Goal: Task Accomplishment & Management: Use online tool/utility

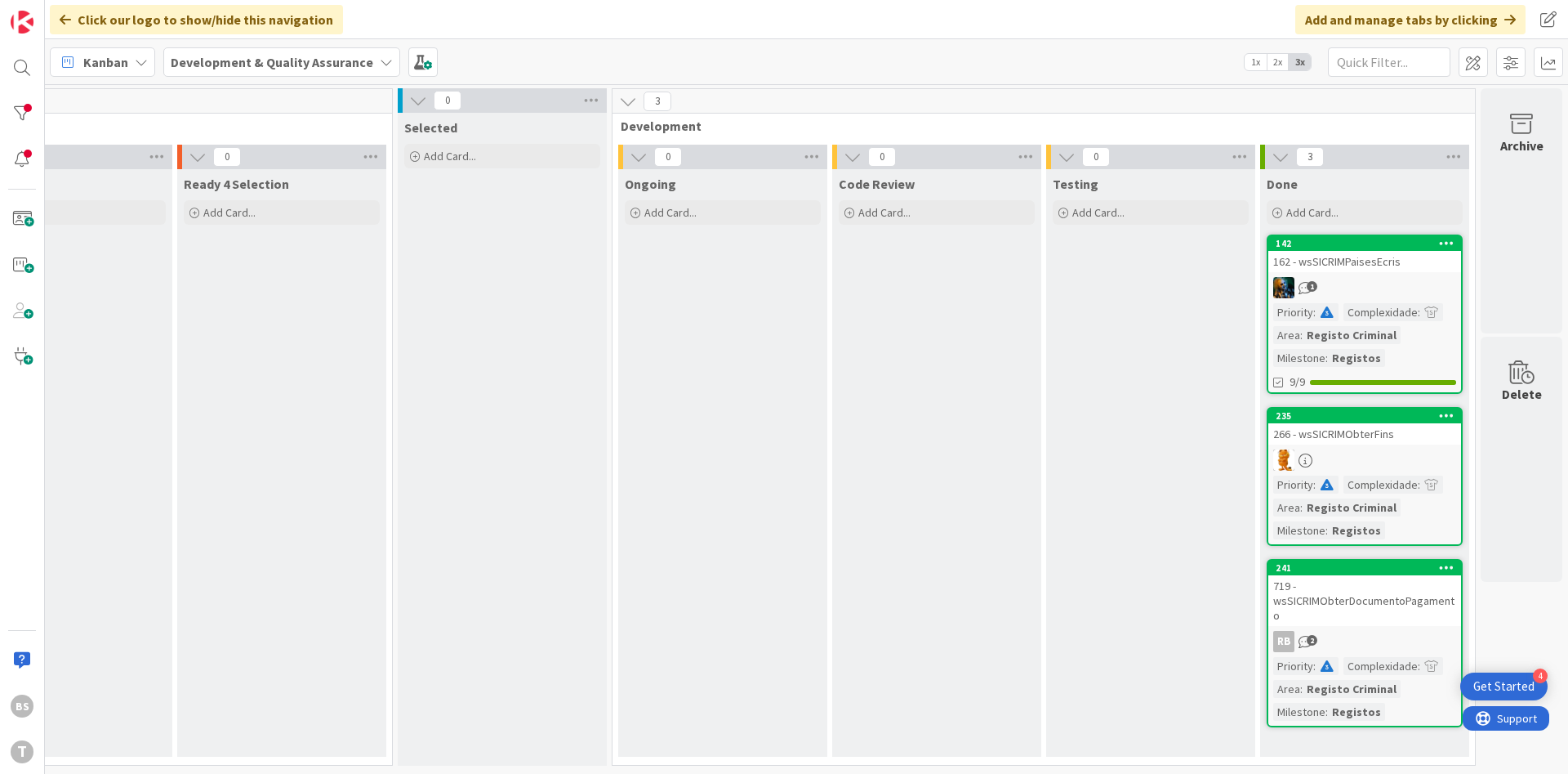
click at [1406, 451] on div at bounding box center [1365, 460] width 193 height 21
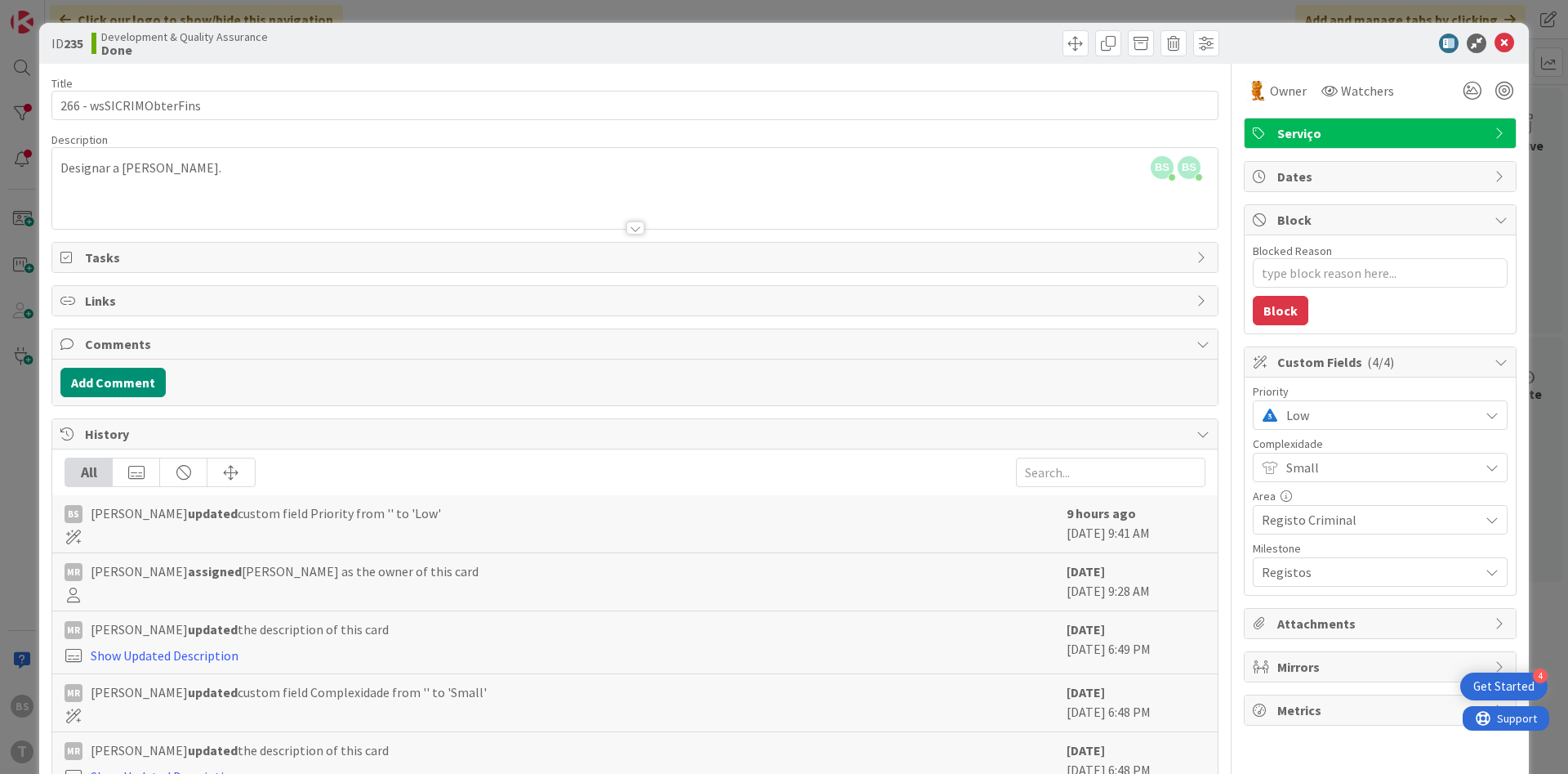
click at [1299, 415] on span "Low" at bounding box center [1378, 415] width 184 height 23
click at [1320, 510] on span "High" at bounding box center [1403, 513] width 189 height 24
click at [1505, 43] on icon at bounding box center [1504, 43] width 20 height 20
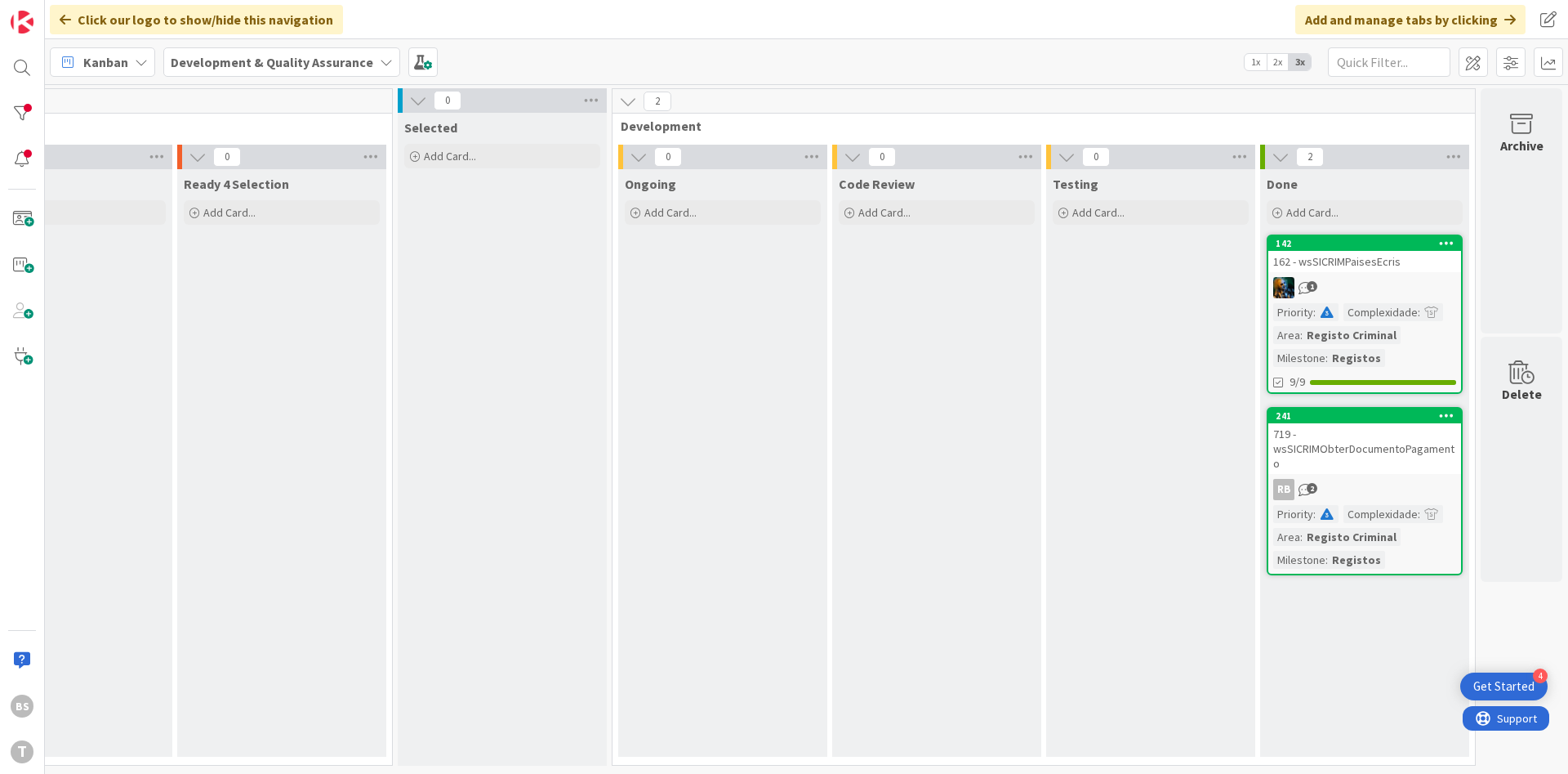
click at [1377, 455] on div "719 - wsSICRIMObterDocumentoPagamento" at bounding box center [1365, 449] width 193 height 50
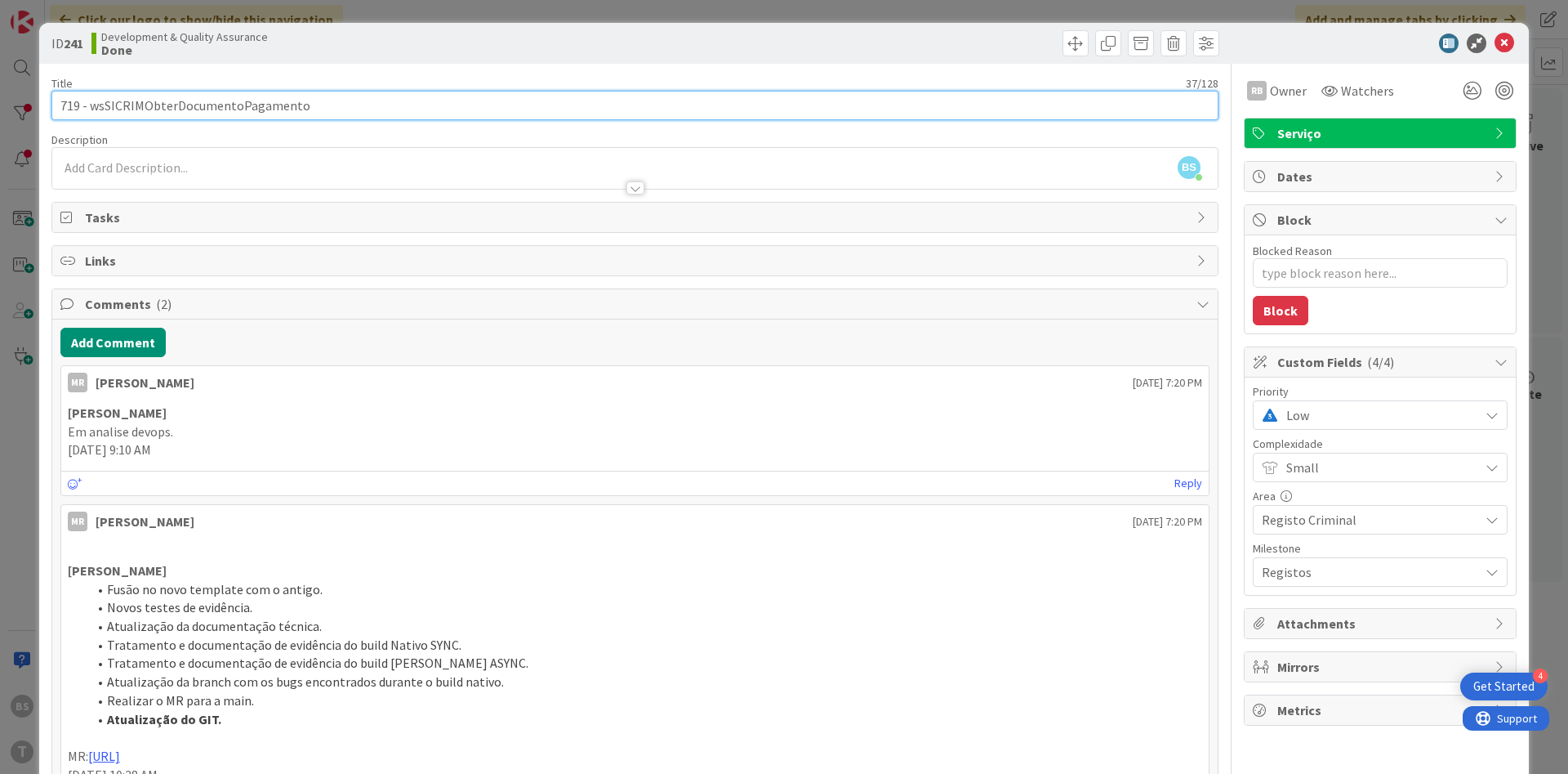
click at [267, 101] on input "719 - wsSICRIMObterDocumentoPagamento" at bounding box center [635, 105] width 1166 height 30
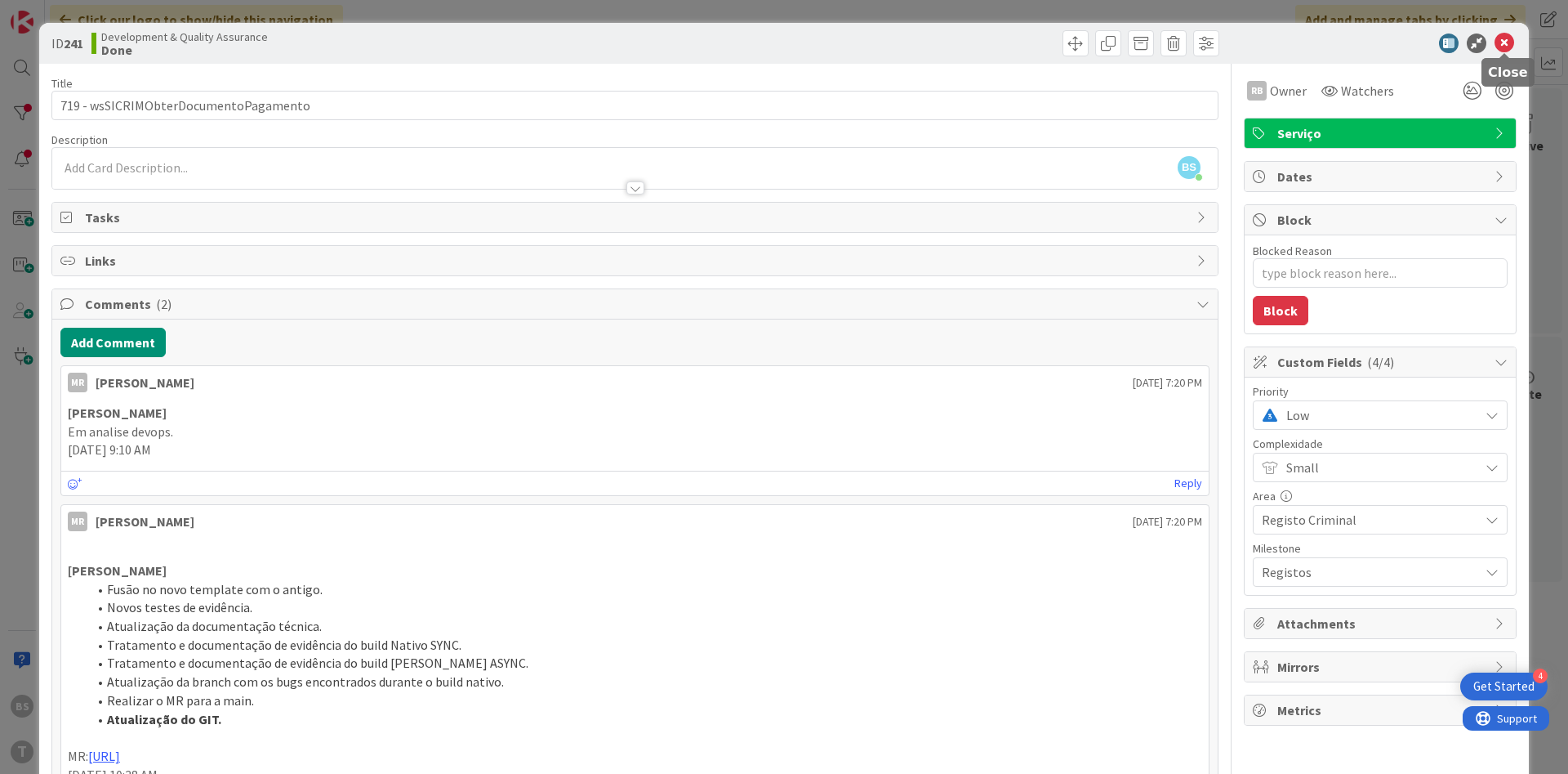
click at [1503, 39] on icon at bounding box center [1504, 43] width 20 height 20
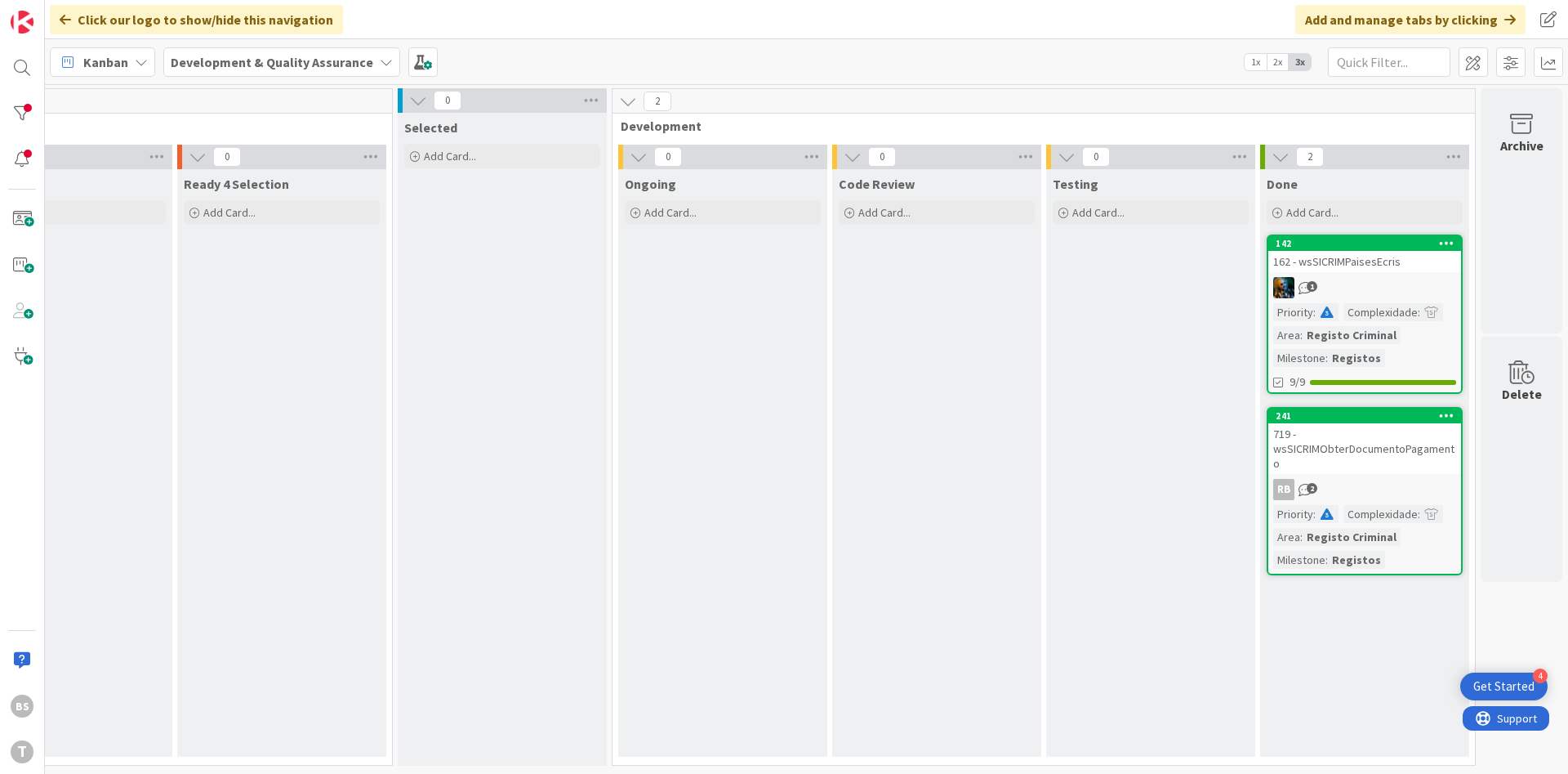
click at [1373, 268] on div "162 - wsSICRIMPaisesEcris" at bounding box center [1365, 261] width 193 height 21
click at [1369, 257] on body "4 Get Started BS T Click our logo to show/hide this navigation Add and manage t…" at bounding box center [784, 387] width 1568 height 774
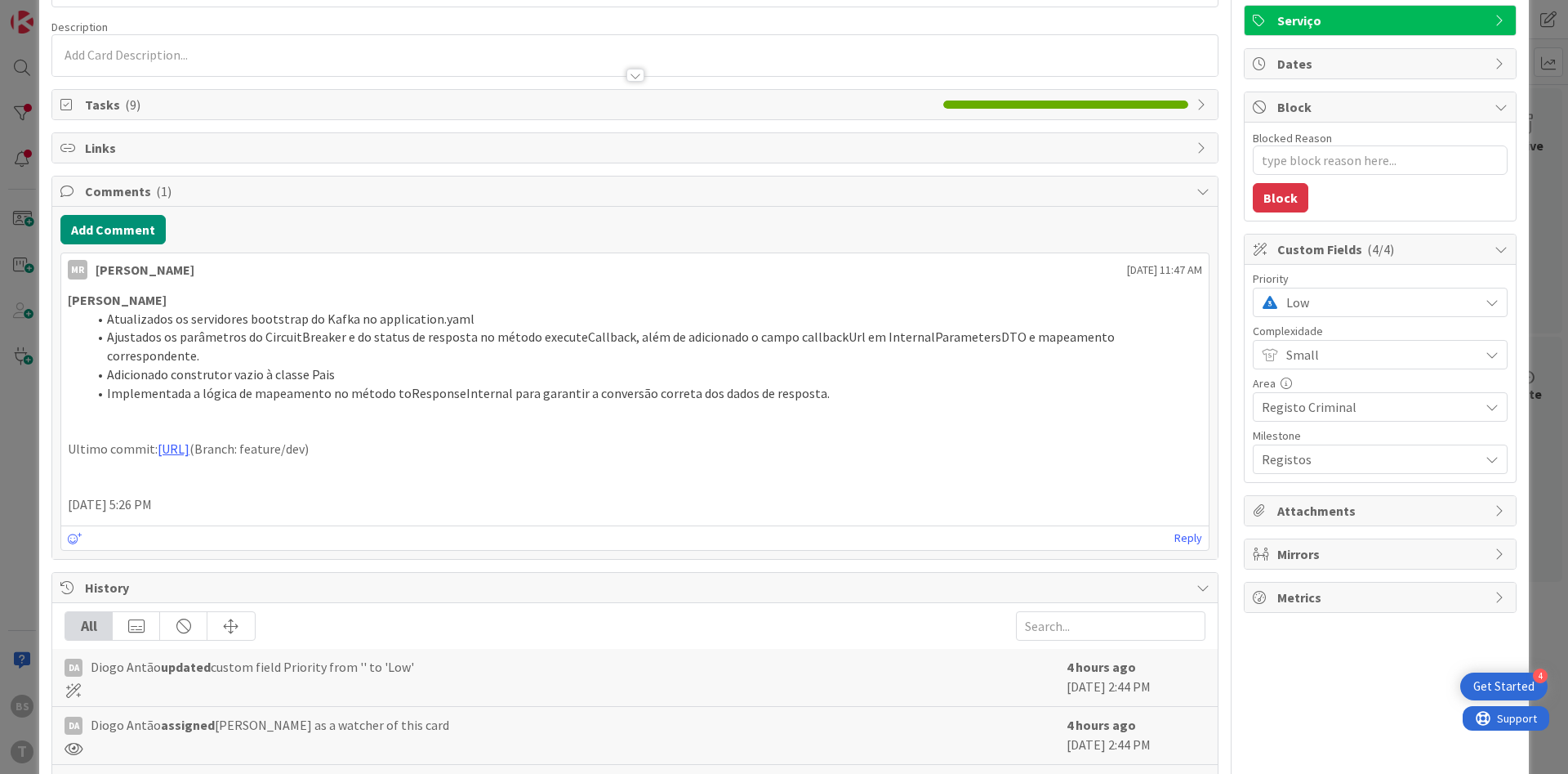
scroll to position [294, 0]
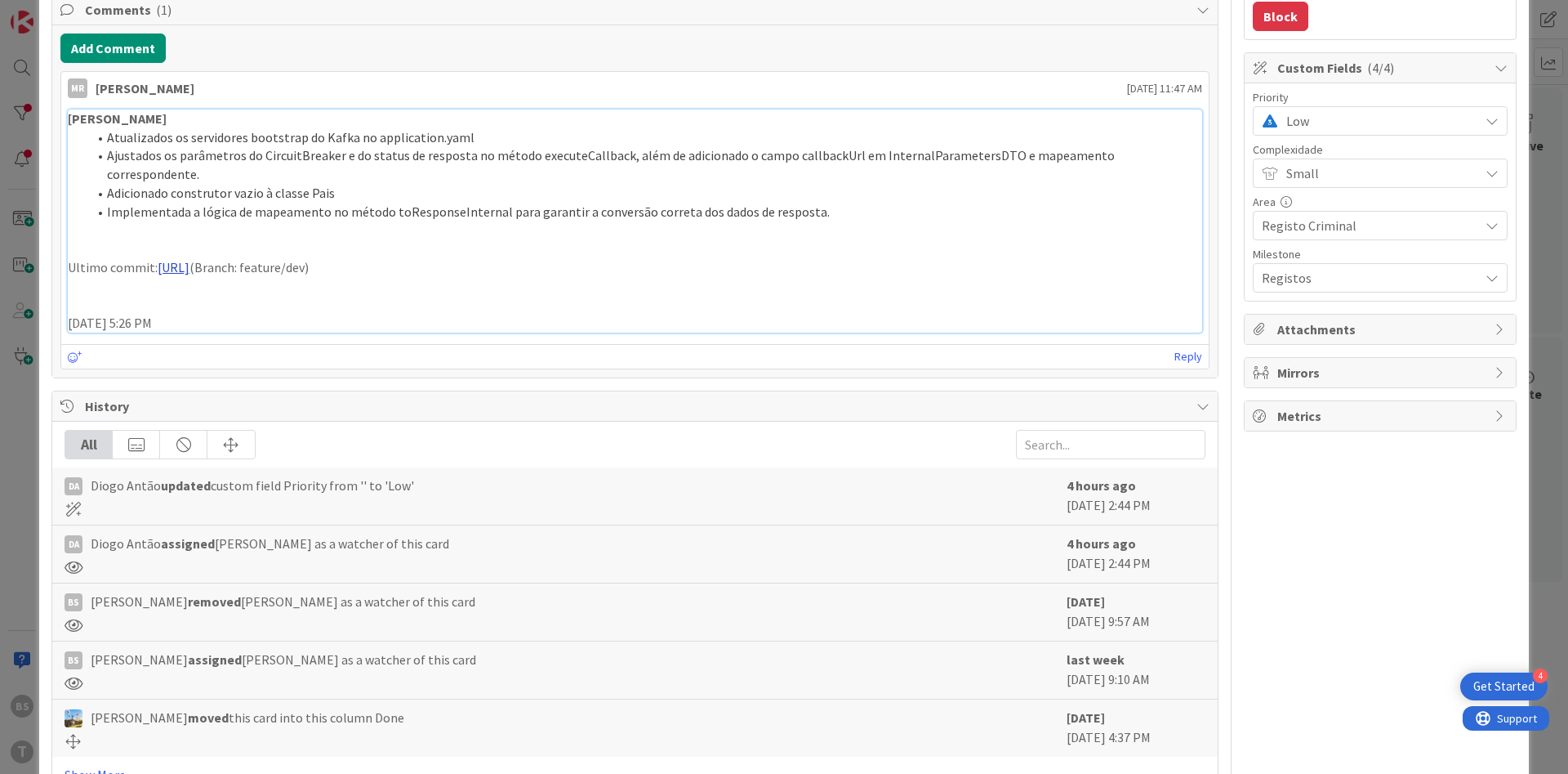
click at [189, 259] on link "https://gitlab.apps.ktools.justica.local/naspp/esb/apps/reg/wssicrimpaisesecris" at bounding box center [173, 267] width 32 height 17
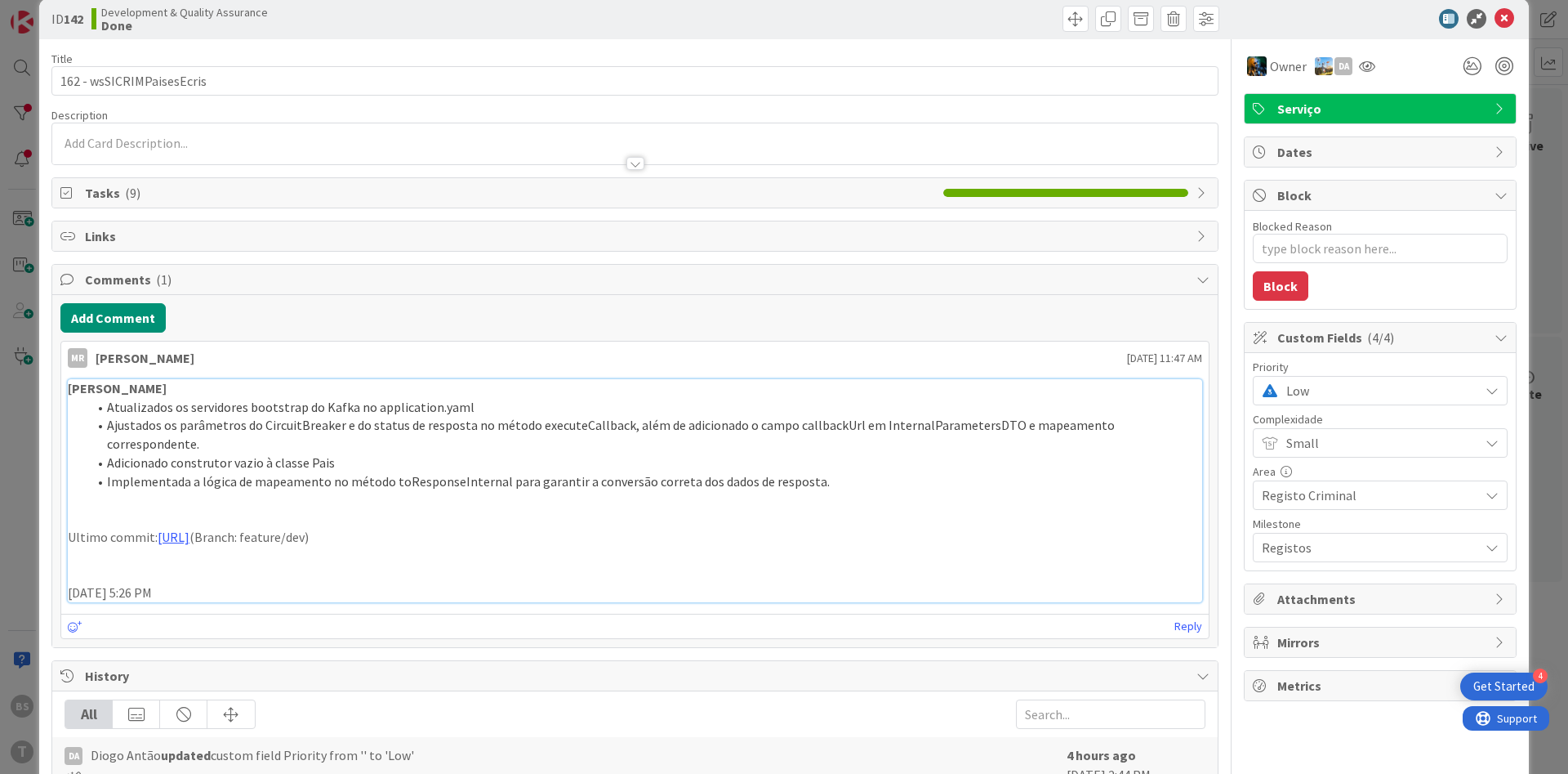
scroll to position [0, 0]
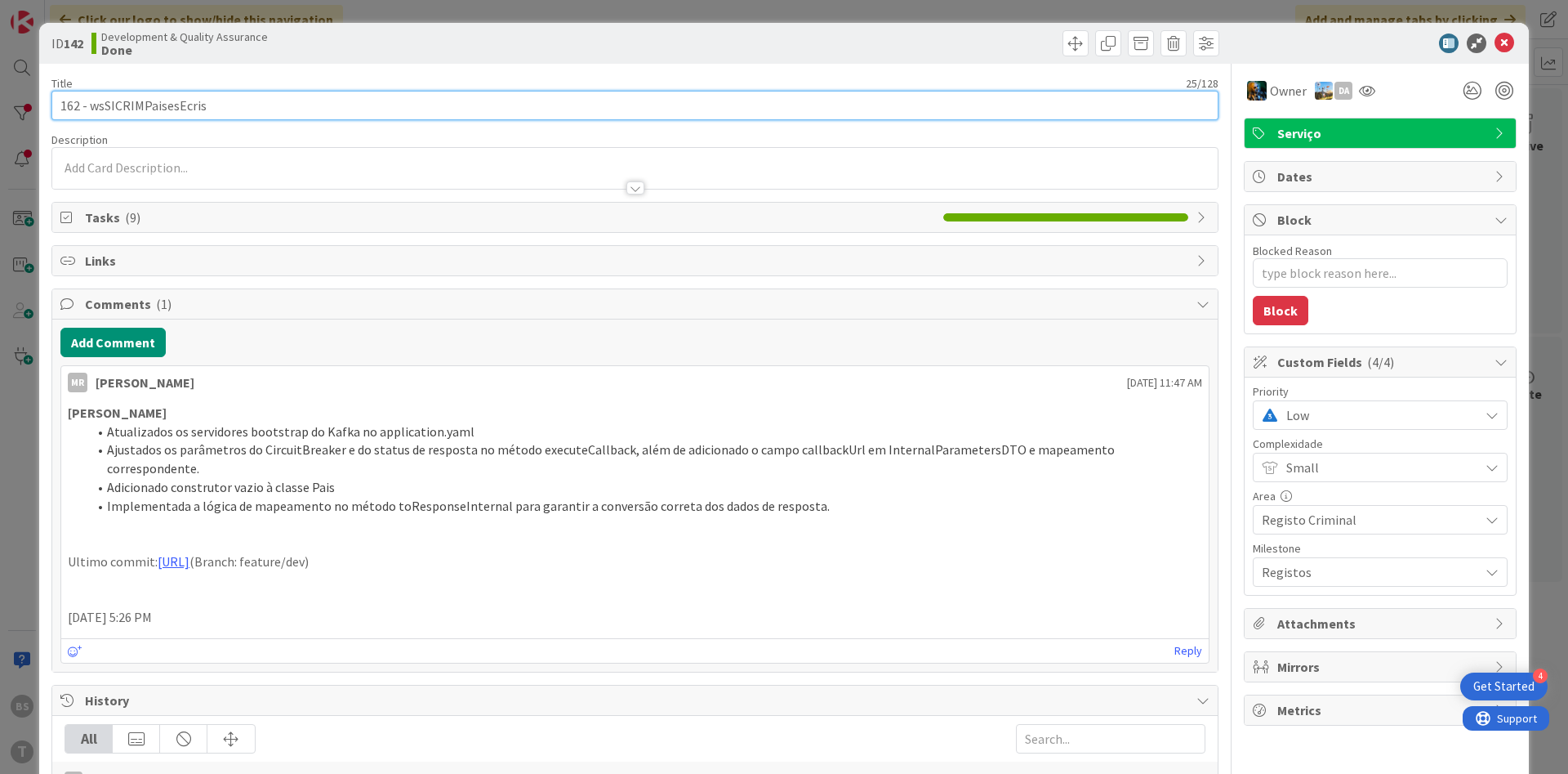
click at [168, 106] on input "162 - wsSICRIMPaisesEcris" at bounding box center [635, 105] width 1166 height 30
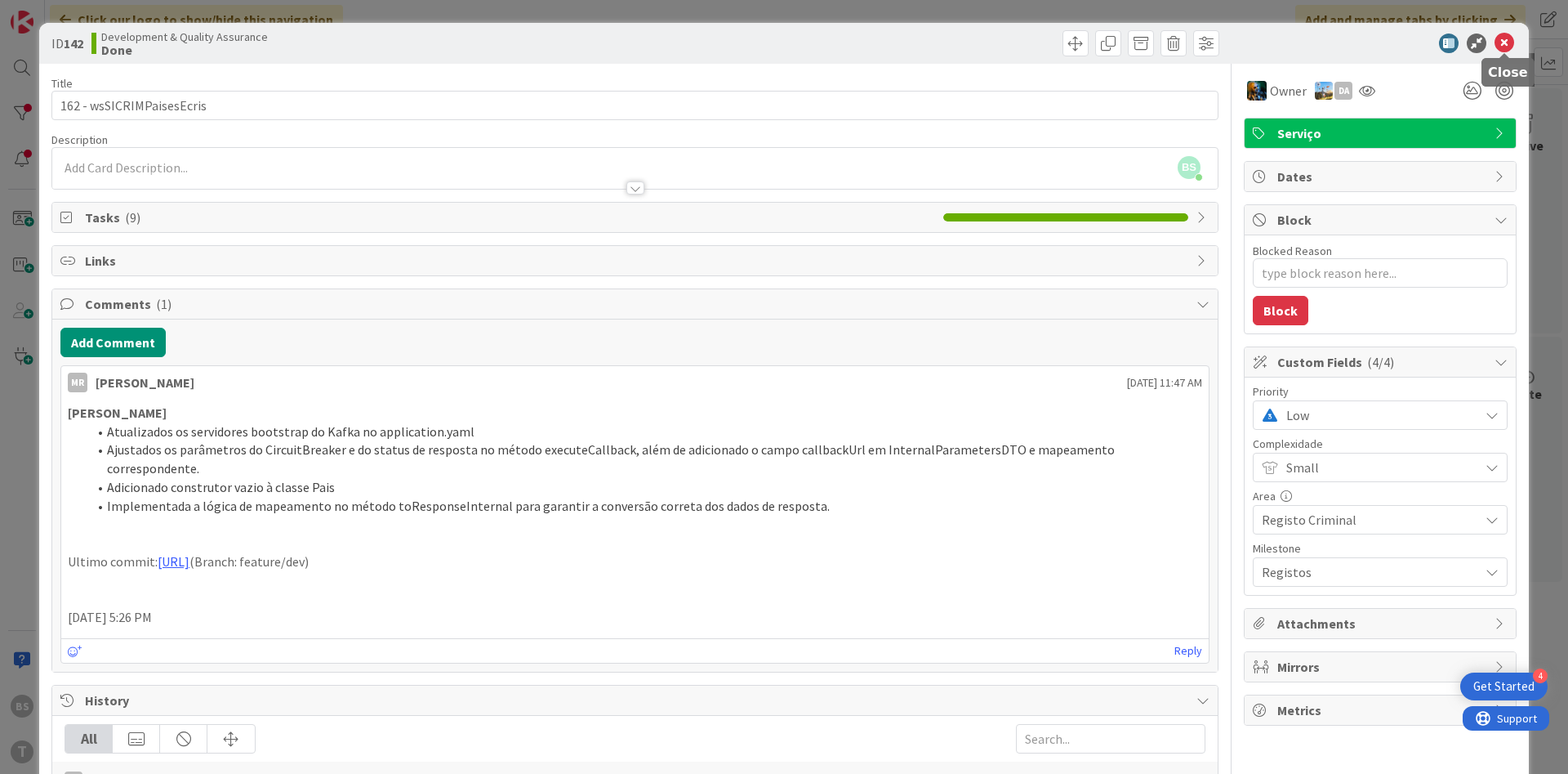
click at [1506, 39] on icon at bounding box center [1504, 43] width 20 height 20
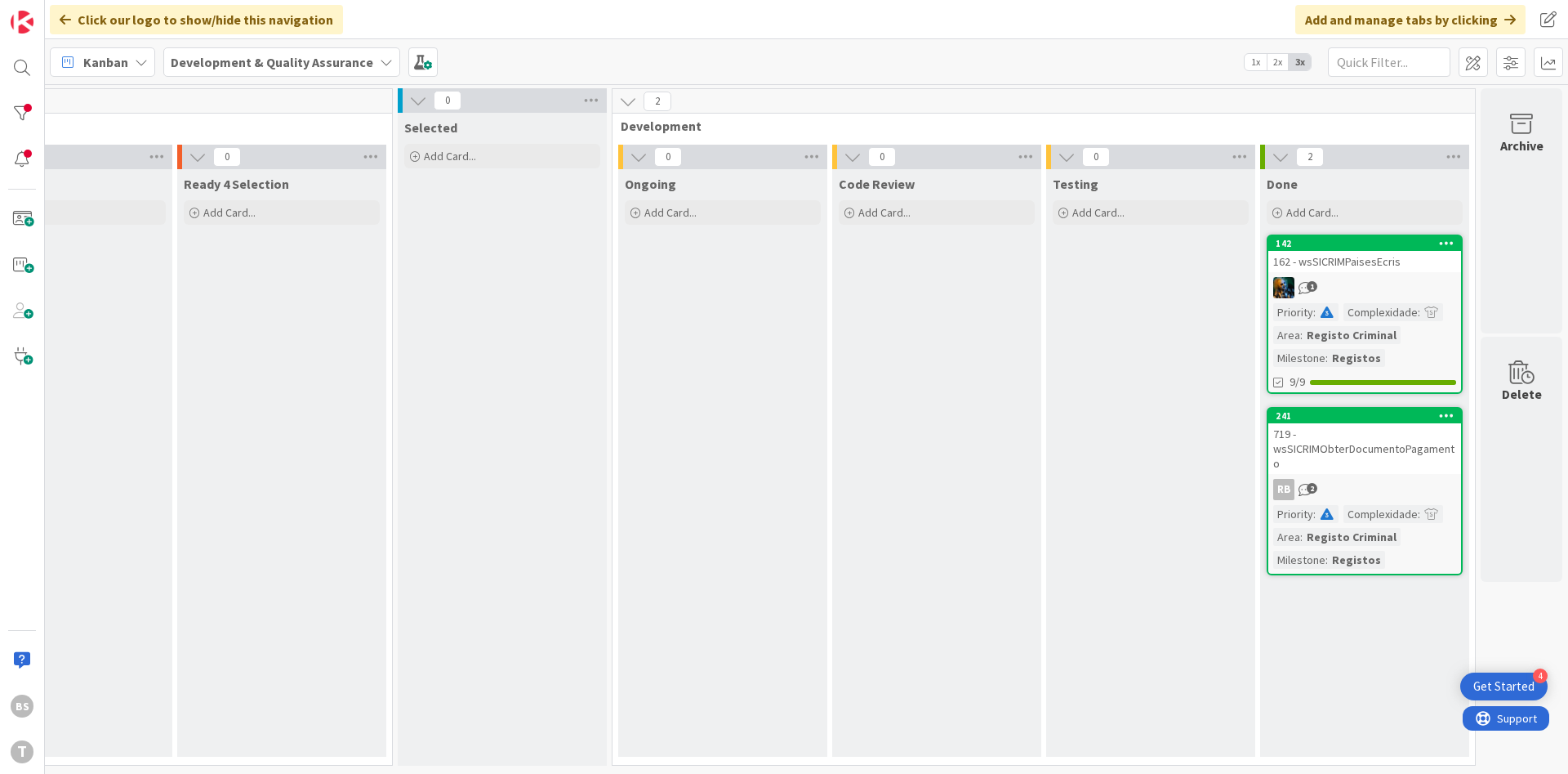
click at [1371, 444] on div "719 - wsSICRIMObterDocumentoPagamento" at bounding box center [1365, 449] width 193 height 50
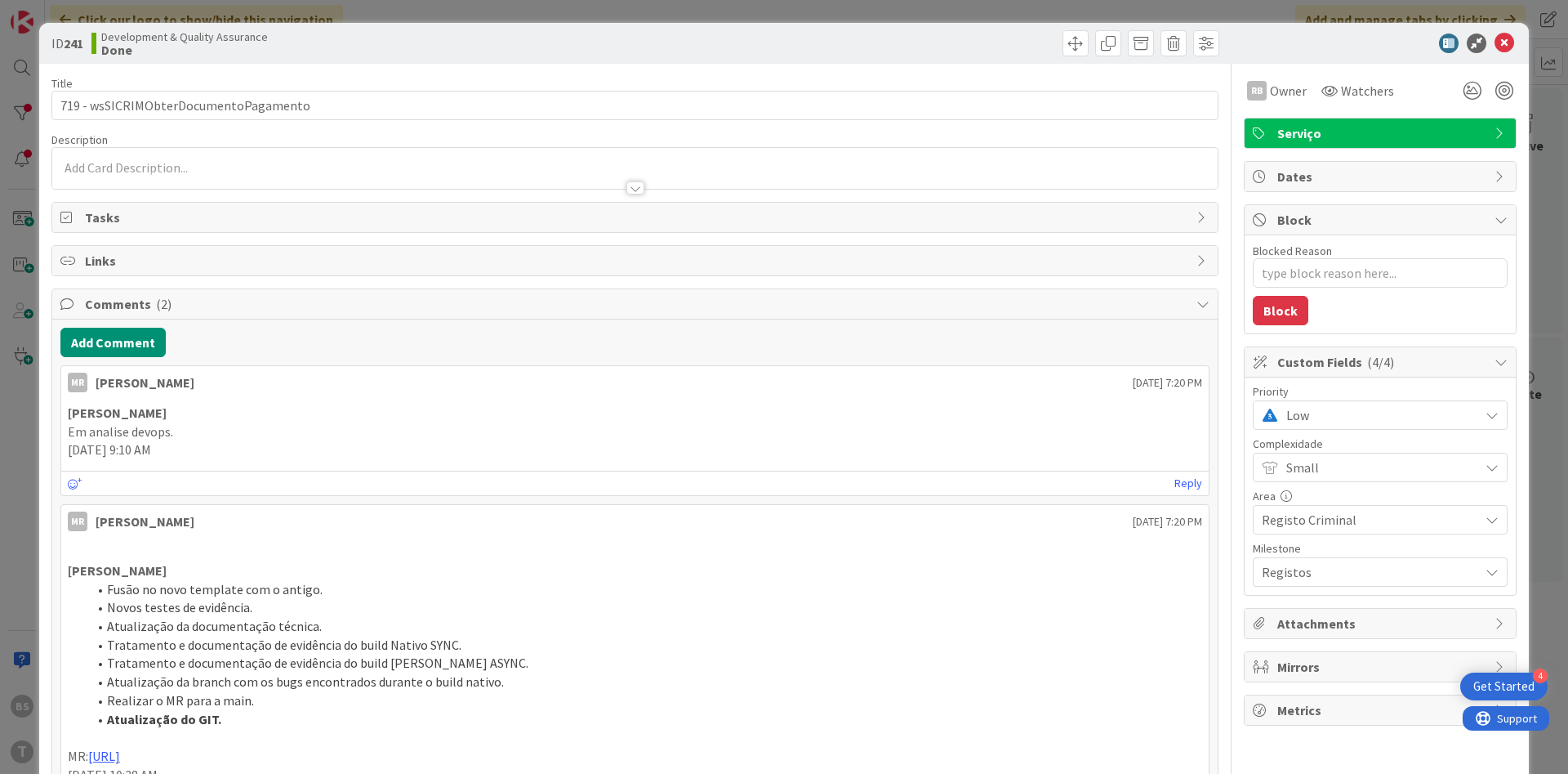
click at [1288, 424] on span "Low" at bounding box center [1378, 415] width 184 height 23
click at [1333, 510] on span "High" at bounding box center [1403, 513] width 189 height 24
click at [1508, 42] on icon at bounding box center [1504, 43] width 20 height 20
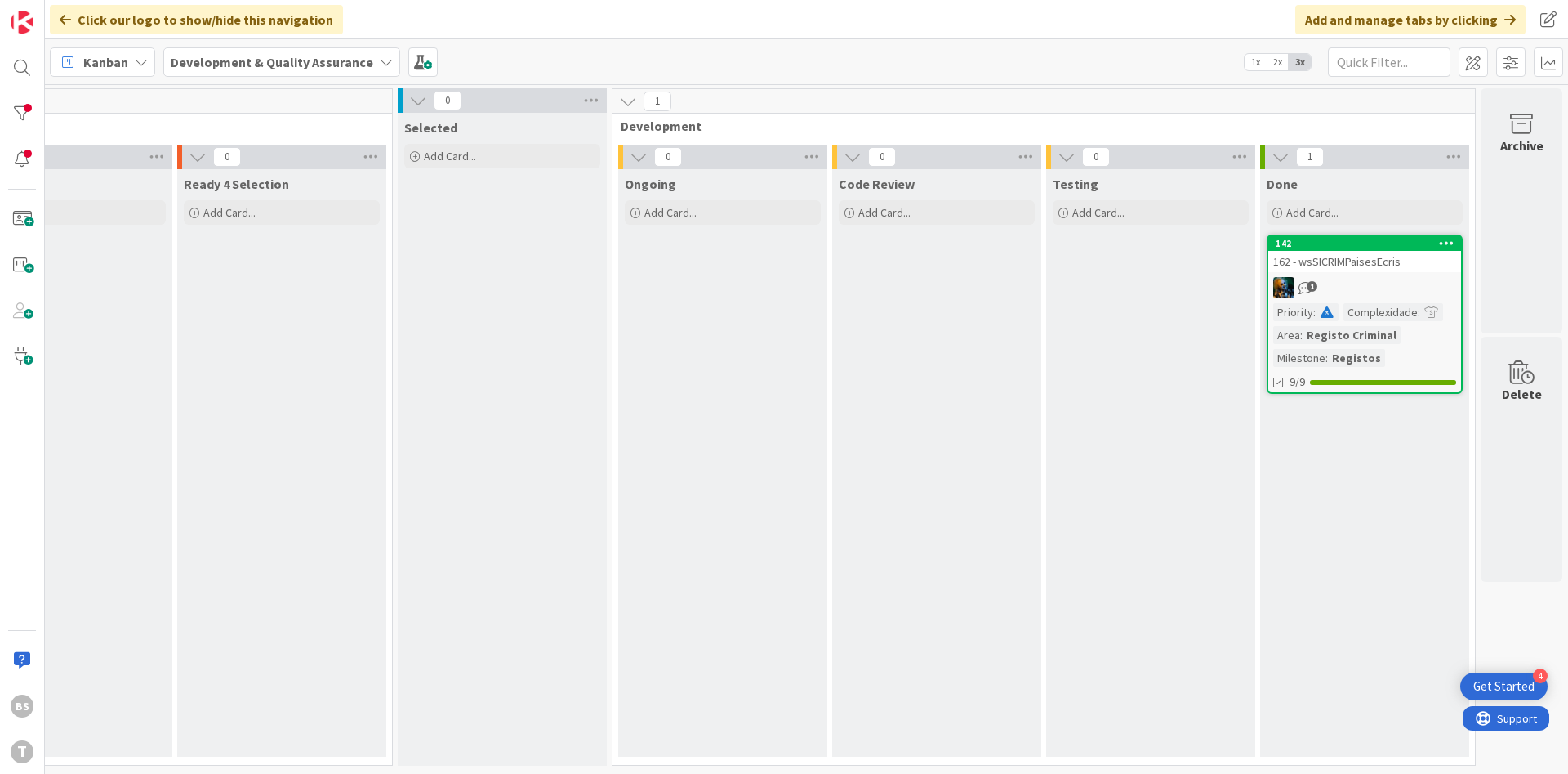
click at [1354, 264] on div "162 - wsSICRIMPaisesEcris" at bounding box center [1365, 261] width 193 height 21
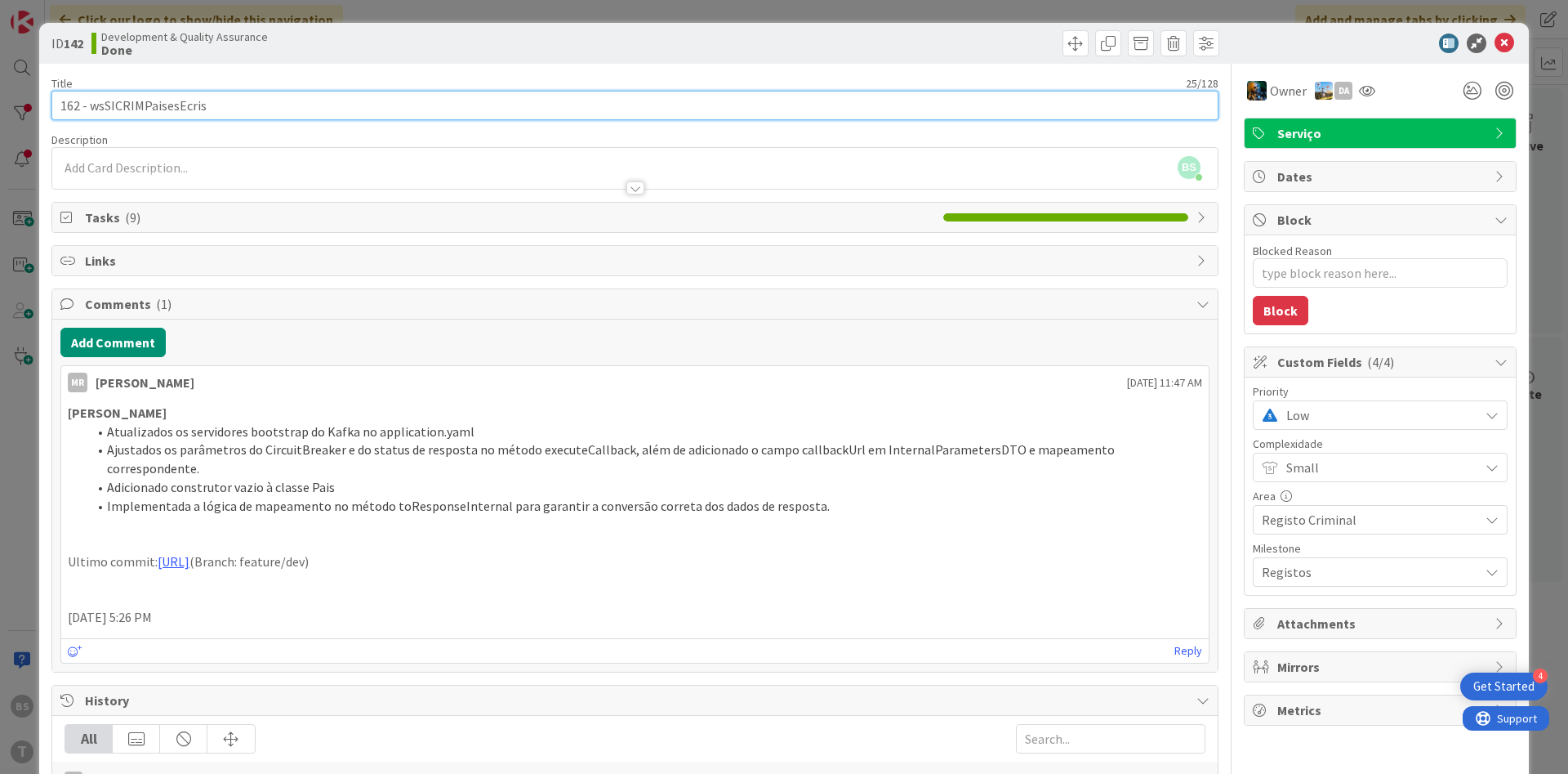
click at [182, 113] on input "162 - wsSICRIMPaisesEcris" at bounding box center [635, 105] width 1166 height 30
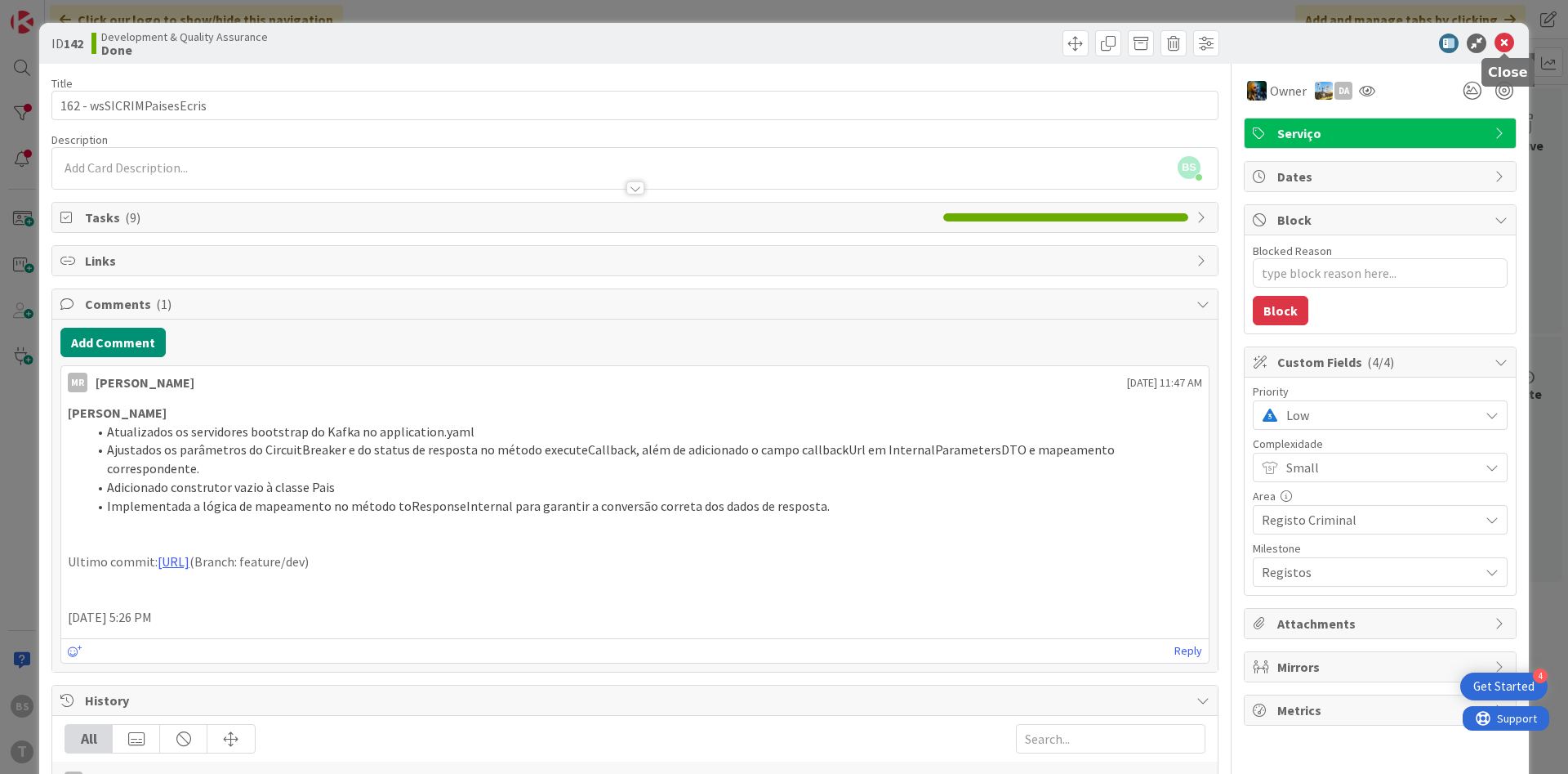
click at [1512, 46] on icon at bounding box center [1504, 43] width 20 height 20
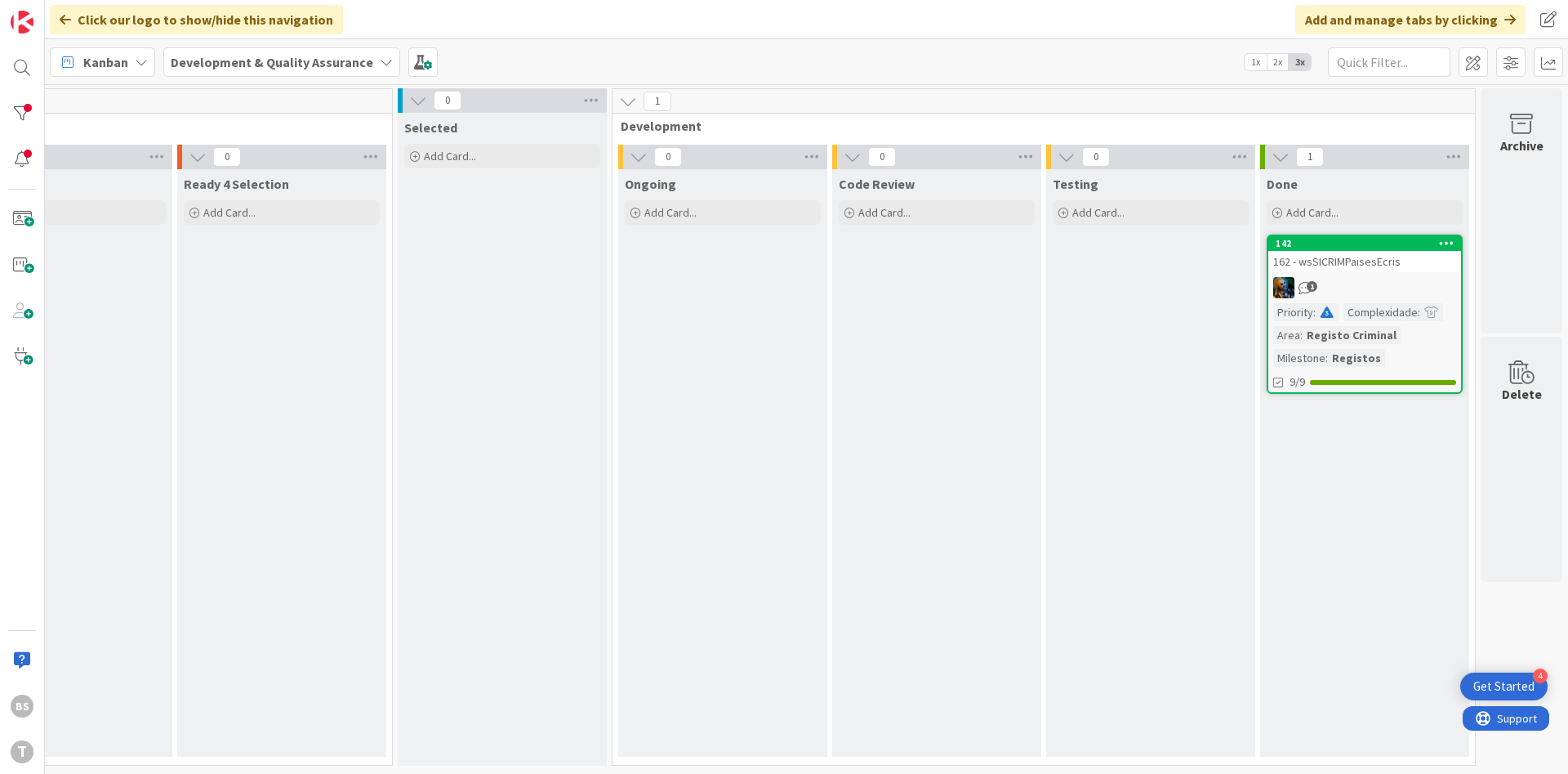
click at [1385, 275] on link "142 162 - wsSICRIMPaisesEcris 1 Priority : Complexidade : Area : Registo Crimin…" at bounding box center [1364, 314] width 196 height 159
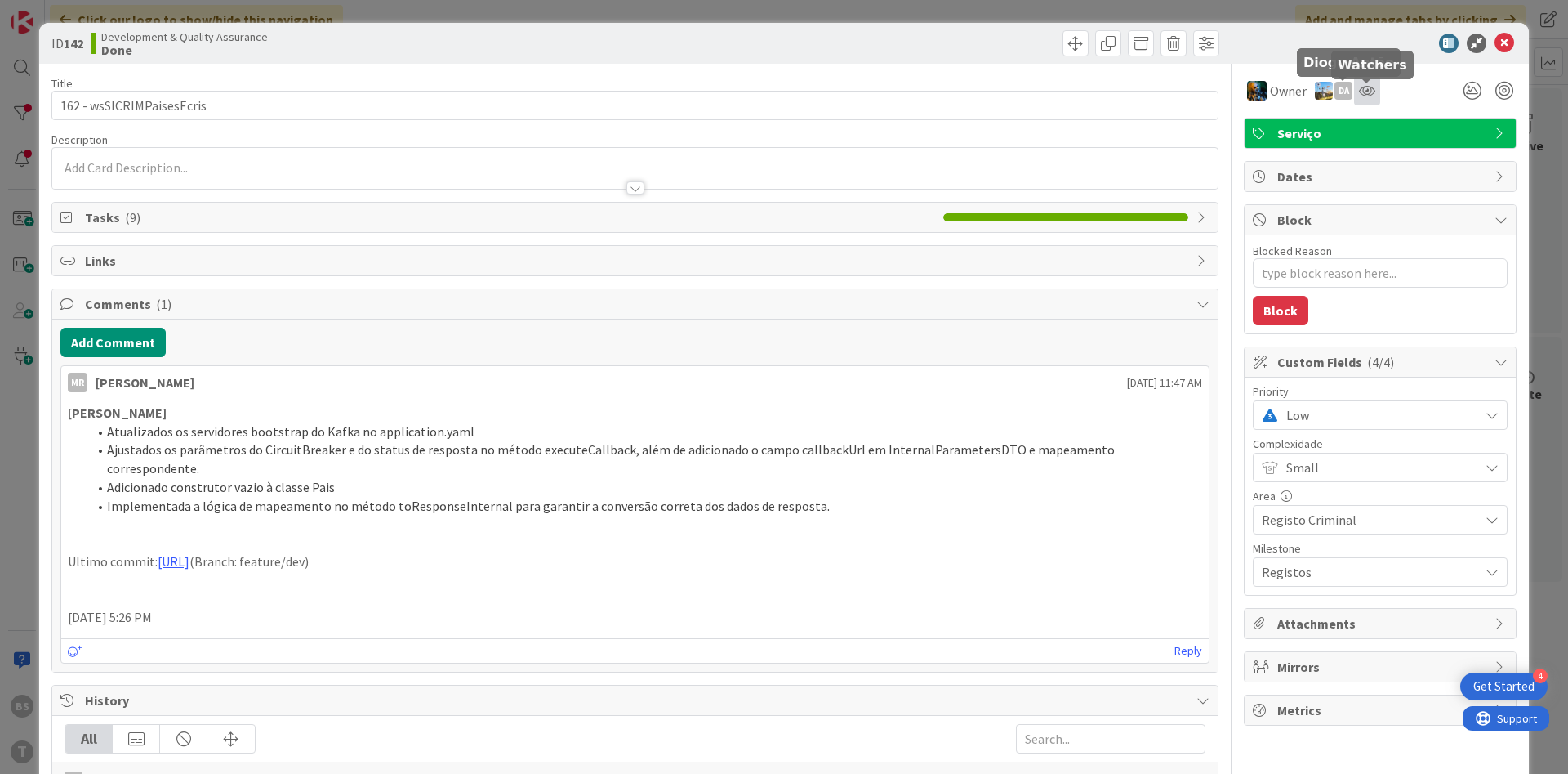
click at [1368, 87] on icon at bounding box center [1366, 90] width 17 height 13
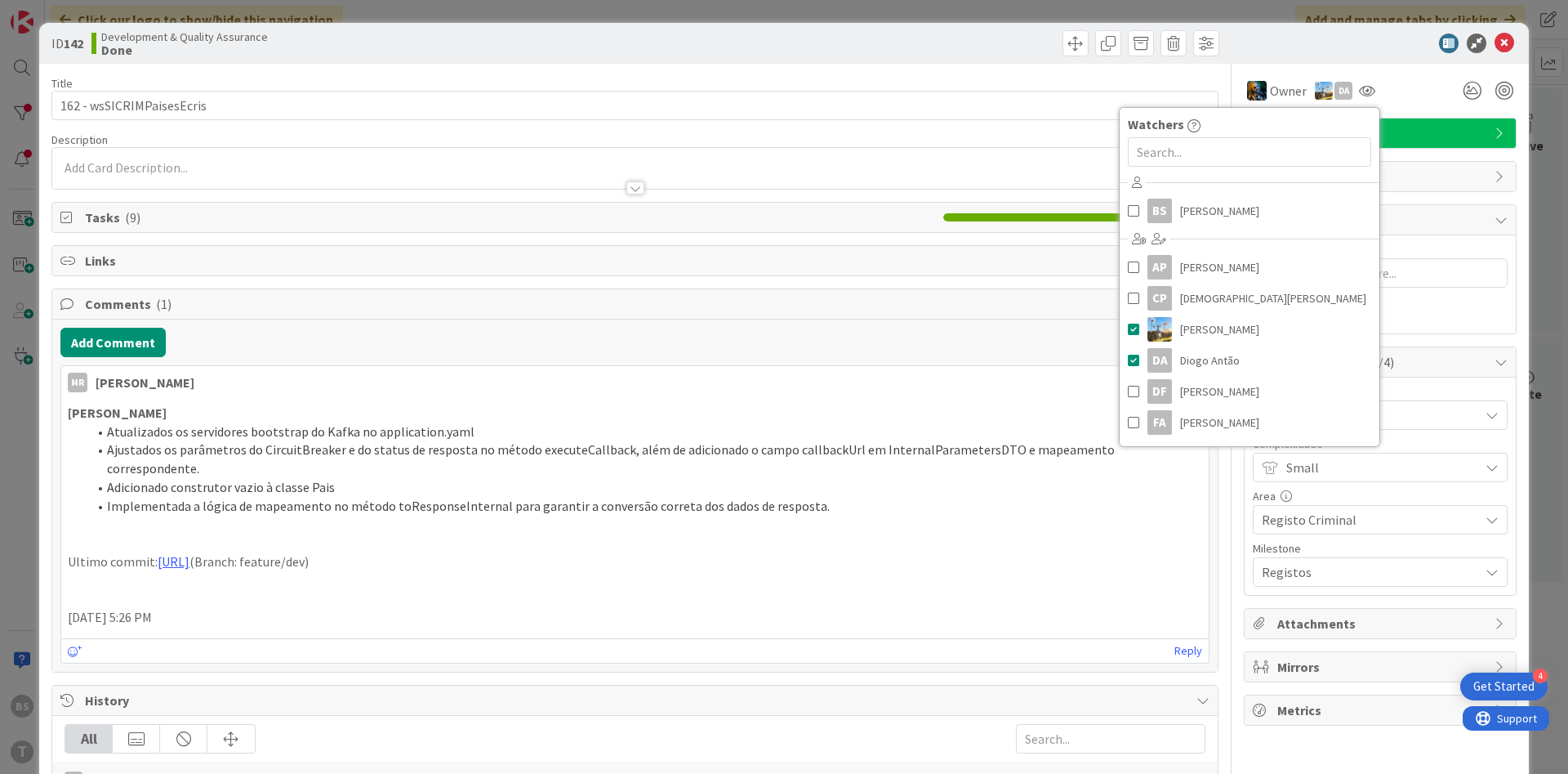
click at [30, 467] on div "ID 142 Development & Quality Assurance Done Title 25 / 128 162 - wsSICRIMPaises…" at bounding box center [784, 387] width 1568 height 774
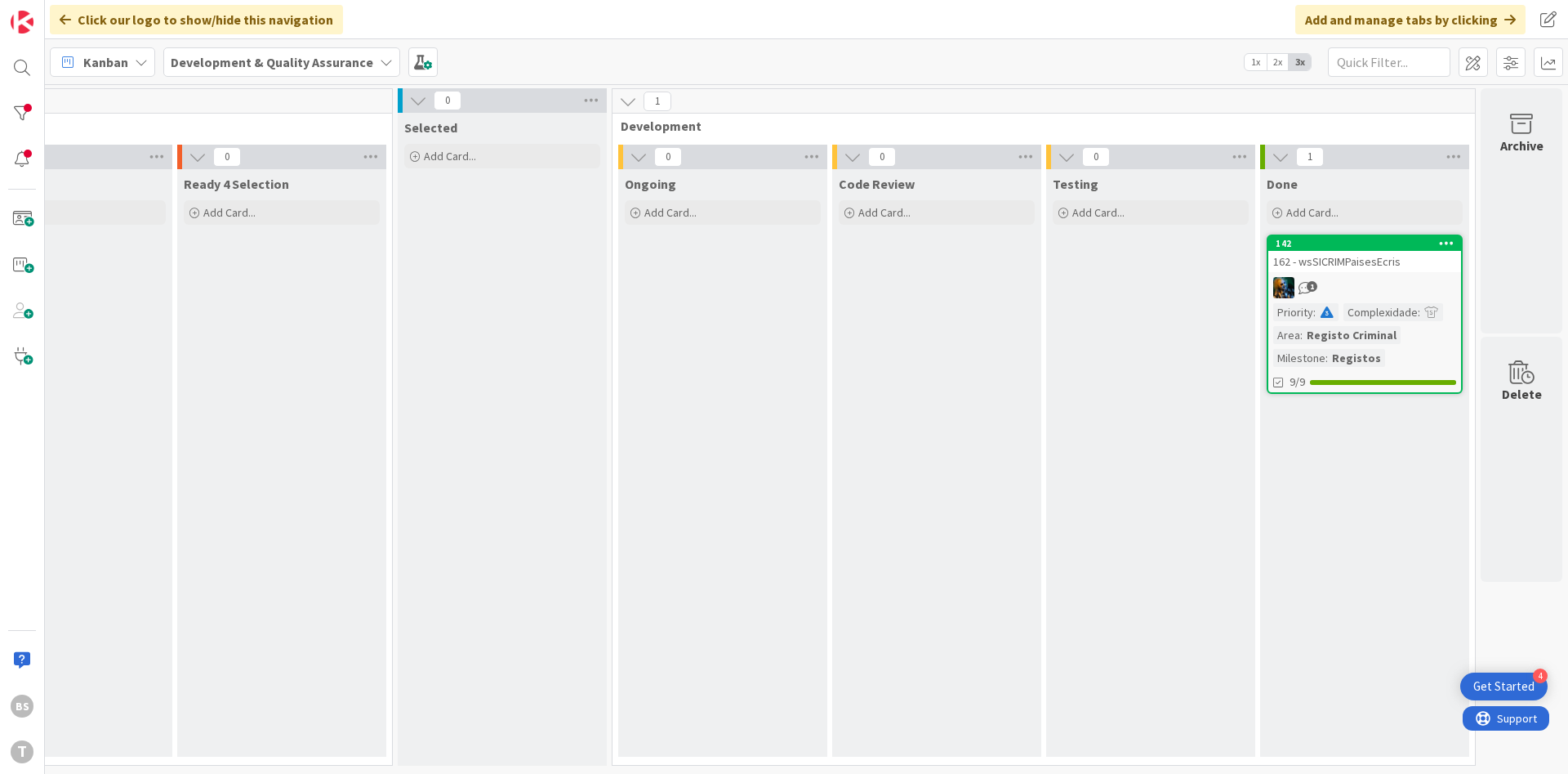
click at [1361, 274] on link "142 162 - wsSICRIMPaisesEcris 1 Priority : Complexidade : Area : Registo Crimin…" at bounding box center [1364, 314] width 196 height 159
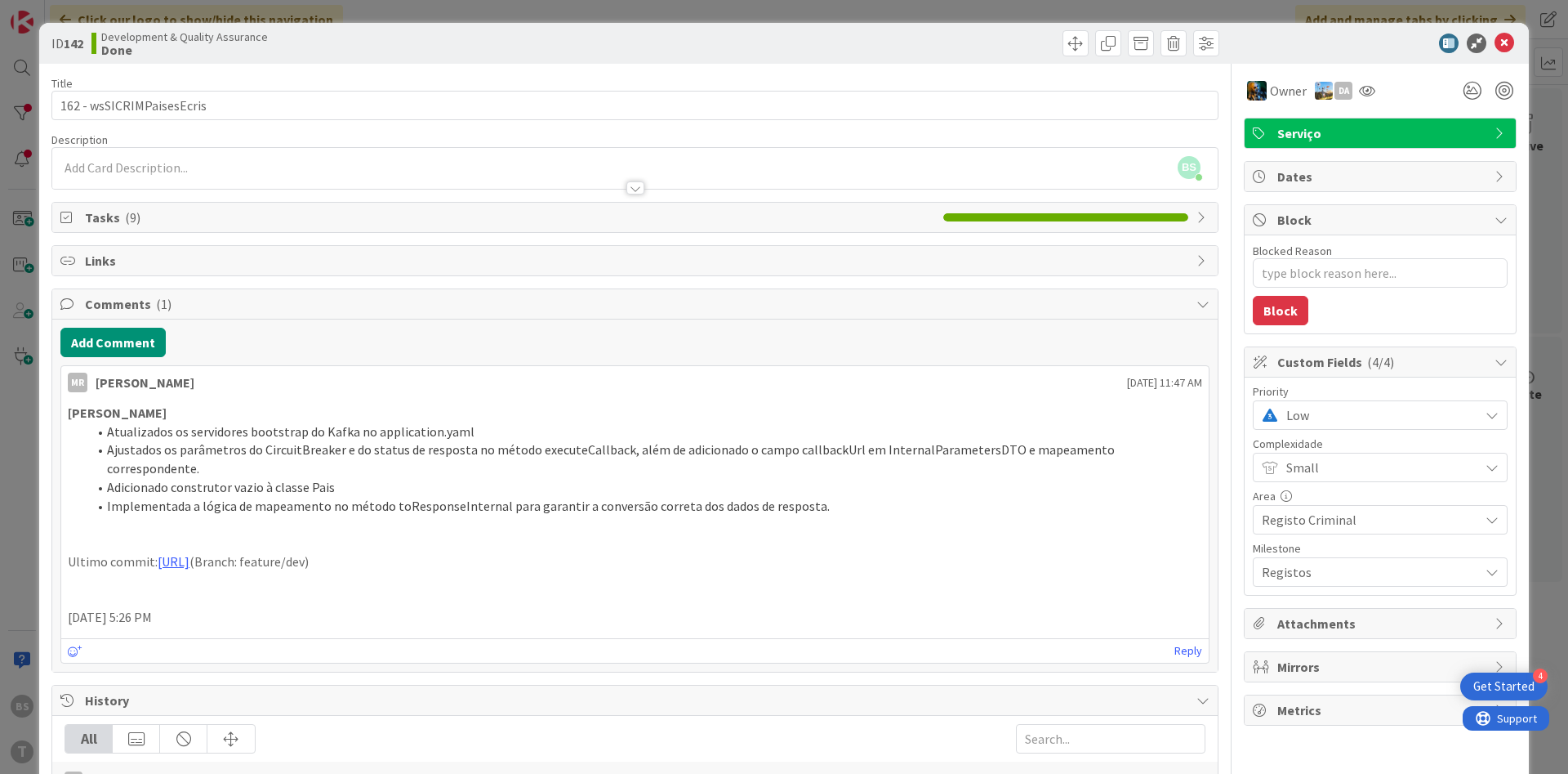
click at [1272, 404] on div "Low" at bounding box center [1379, 415] width 255 height 30
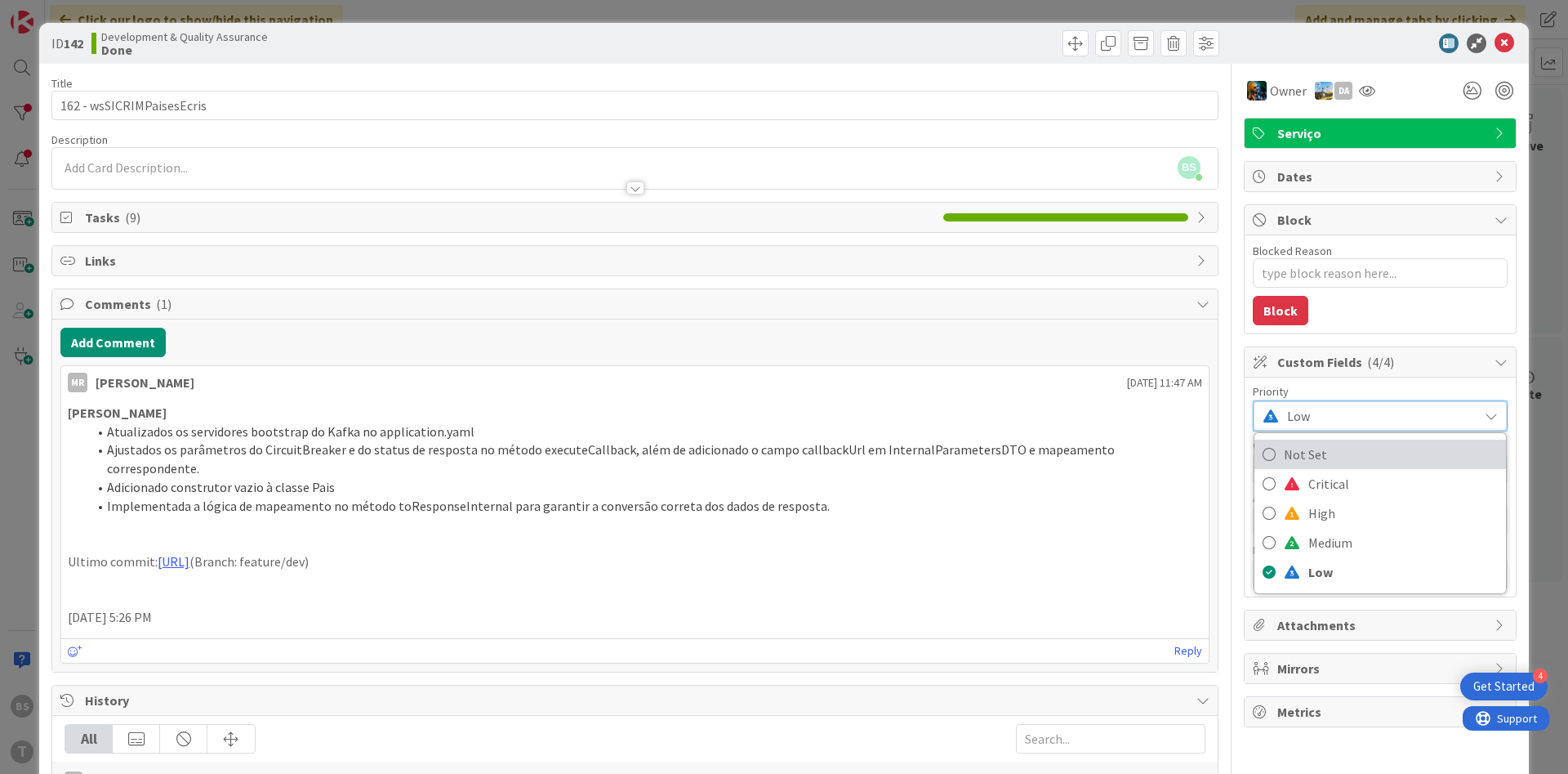
click at [1278, 453] on link "Not Set" at bounding box center [1379, 454] width 251 height 30
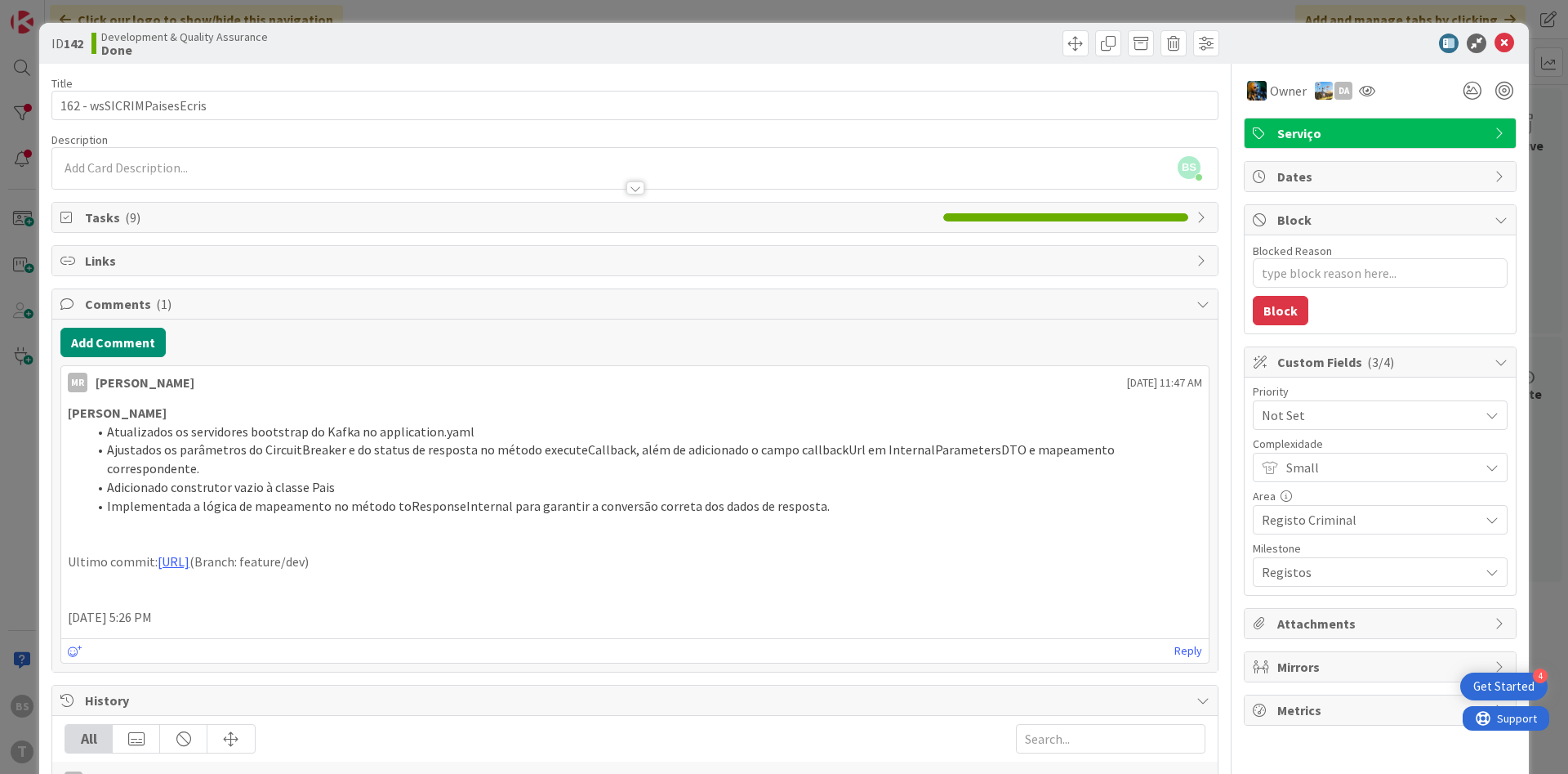
type textarea "x"
click at [1507, 49] on icon at bounding box center [1504, 43] width 20 height 20
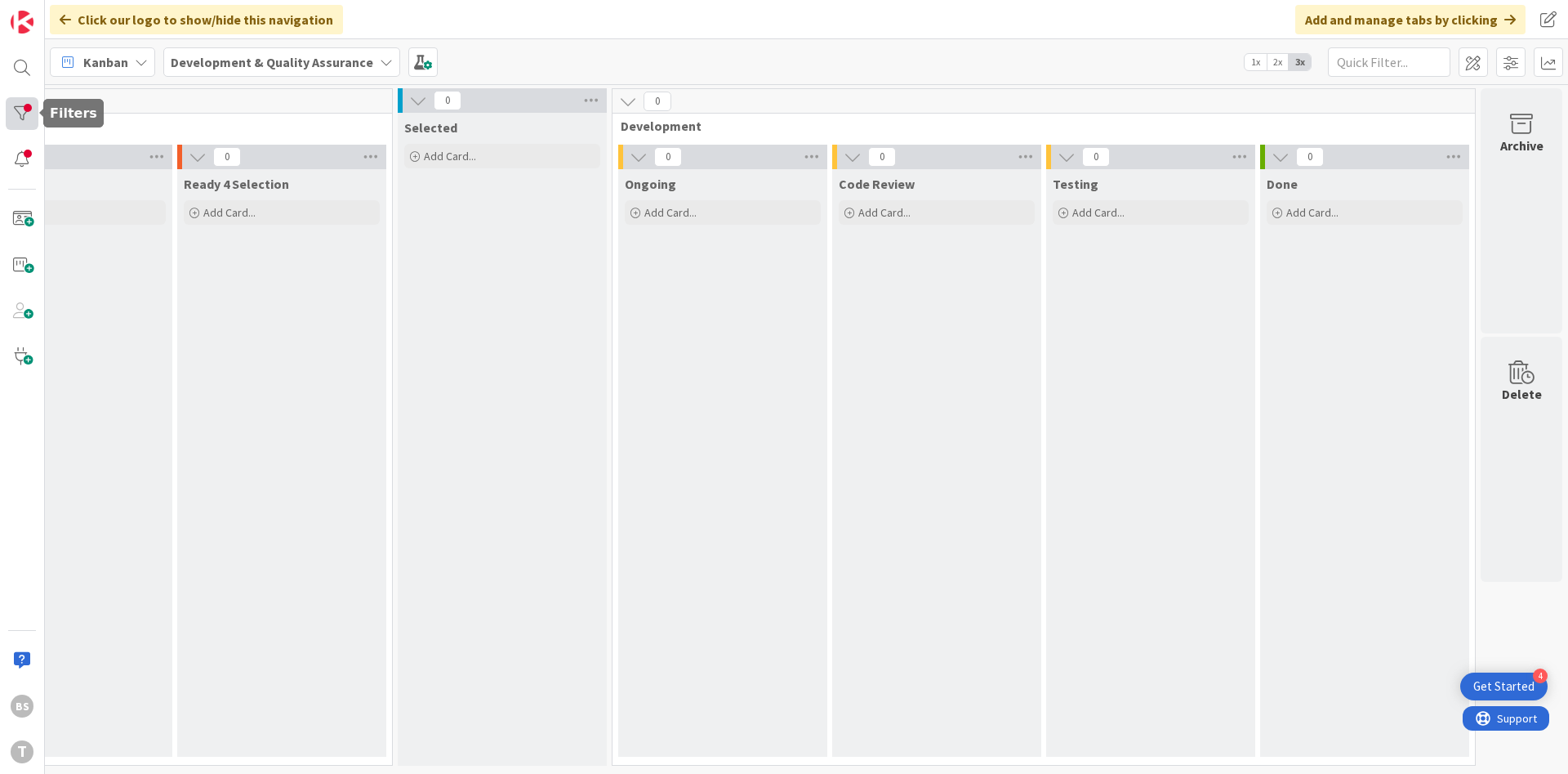
click at [23, 106] on div at bounding box center [23, 114] width 33 height 33
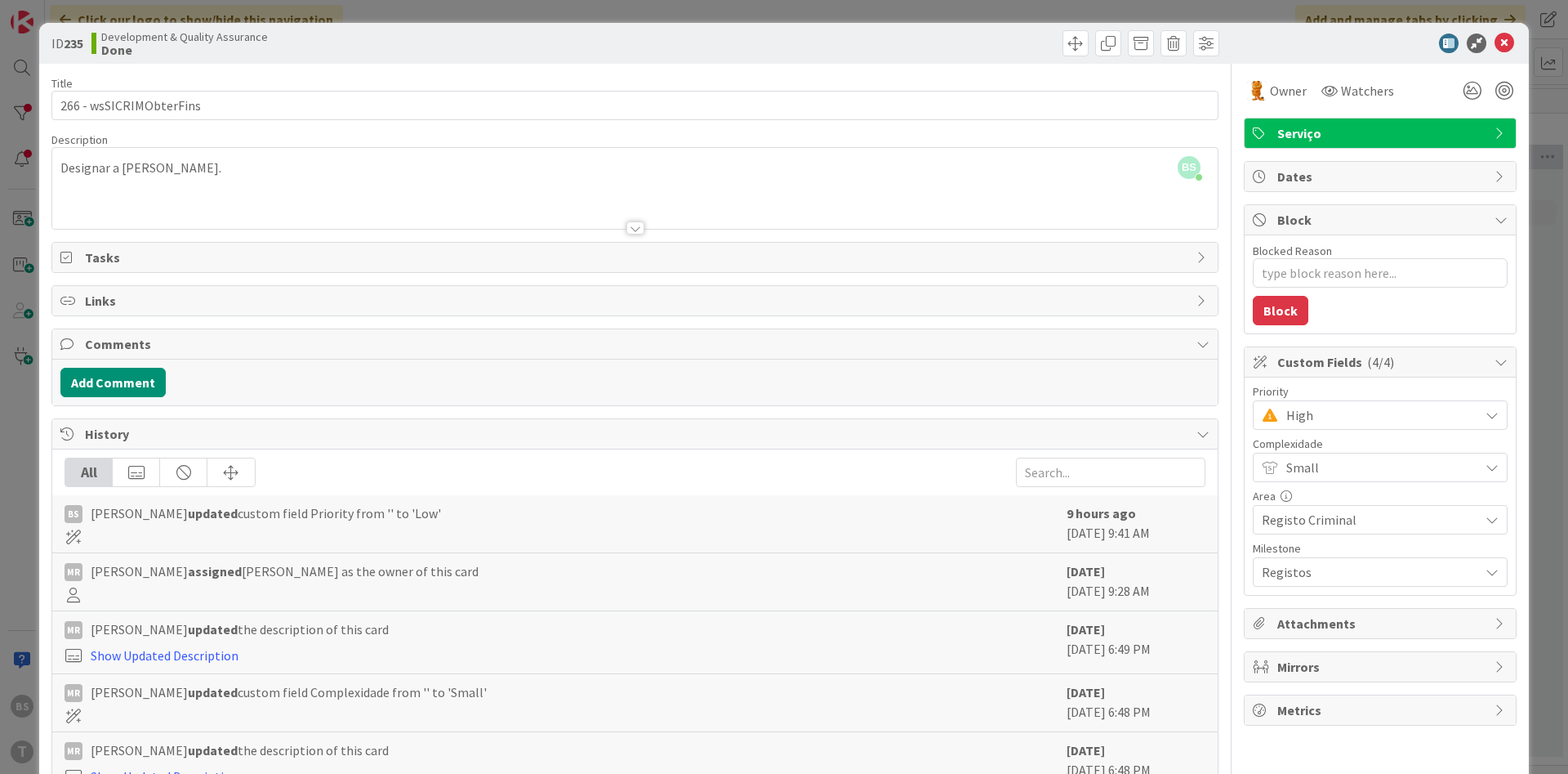
scroll to position [0, 244]
